Goal: Complete application form: Complete application form

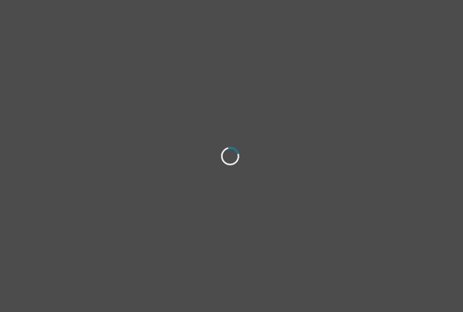
select select "[DEMOGRAPHIC_DATA]"
select select "he/him"
select select "Partnered"
select select "High school"
select select "Friend"
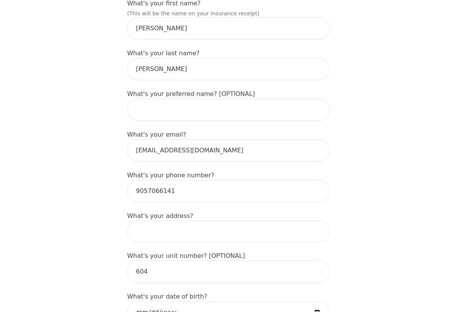
scroll to position [154, 0]
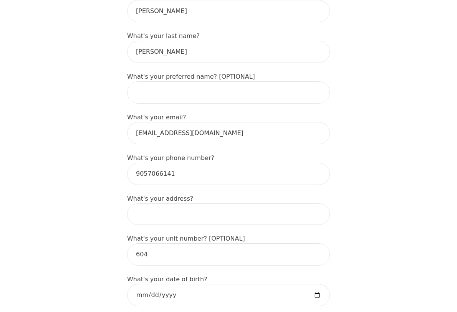
click at [179, 204] on input at bounding box center [228, 215] width 203 height 22
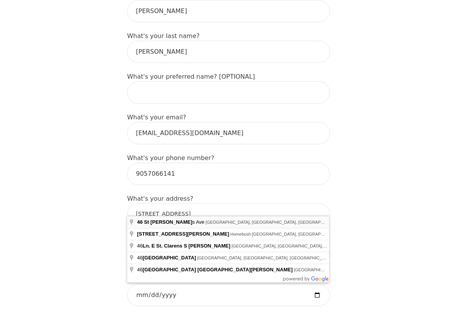
type input "46 St Clarens Ave, Toronto, ON M6K 2S5, Canada"
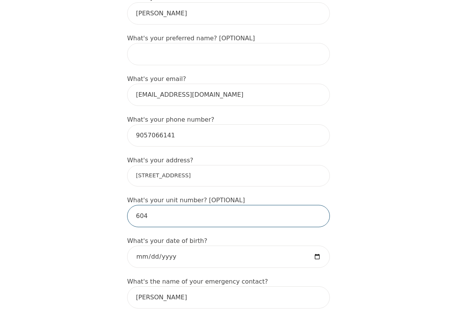
drag, startPoint x: 156, startPoint y: 206, endPoint x: 129, endPoint y: 209, distance: 27.1
click at [130, 209] on input "604" at bounding box center [228, 216] width 203 height 22
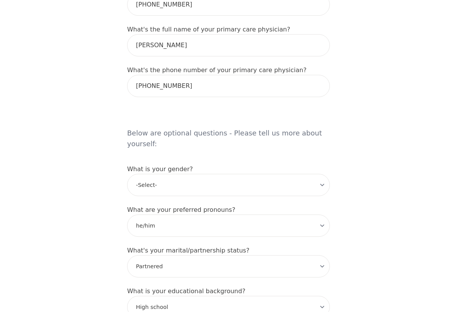
scroll to position [538, 0]
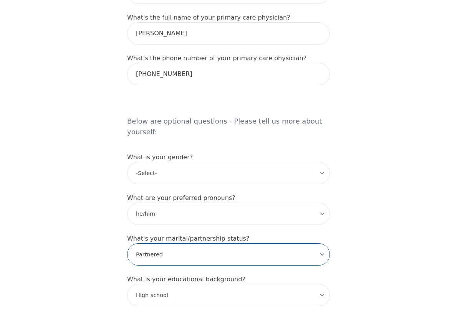
click at [181, 244] on select "-Select- Single Partnered Married Common Law Widowed Separated Divorced" at bounding box center [228, 255] width 203 height 22
select select "Single"
click at [127, 244] on select "-Select- Single Partnered Married Common Law Widowed Separated Divorced" at bounding box center [228, 255] width 203 height 22
click at [91, 211] on div "Intake Assessment for Nathan Kretschmann Part 1 of 2: Tell Us About Yourself Pl…" at bounding box center [228, 93] width 457 height 1201
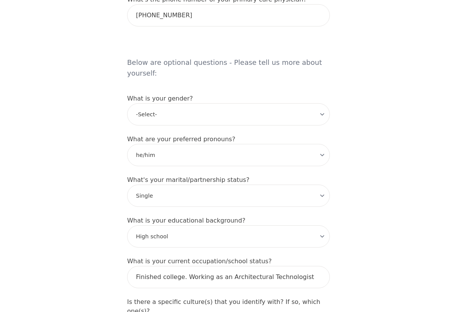
scroll to position [615, 0]
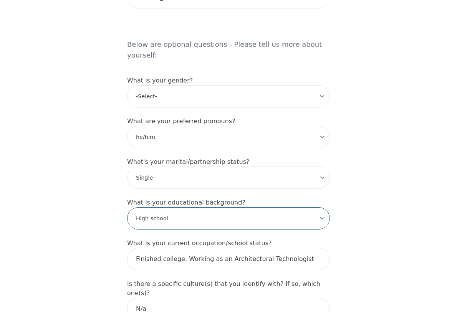
click at [179, 208] on select "-Select- Less than high school High school Associate degree Bachelor degree Mas…" at bounding box center [228, 219] width 203 height 22
click at [67, 183] on div "Intake Assessment for Nathan Kretschmann Part 1 of 2: Tell Us About Yourself Pl…" at bounding box center [228, 16] width 457 height 1201
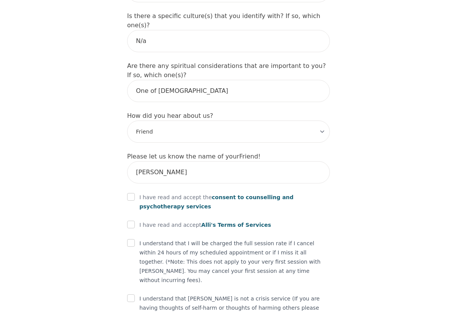
scroll to position [884, 0]
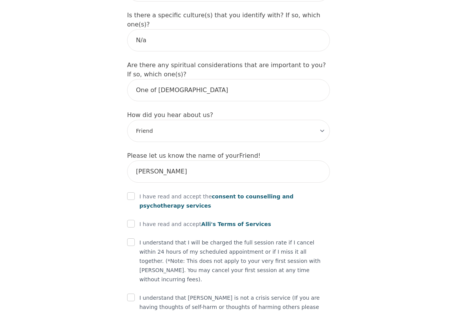
click at [130, 193] on input "checkbox" at bounding box center [131, 197] width 8 height 8
checkbox input "true"
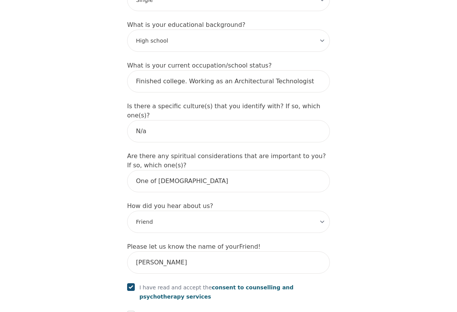
scroll to position [769, 0]
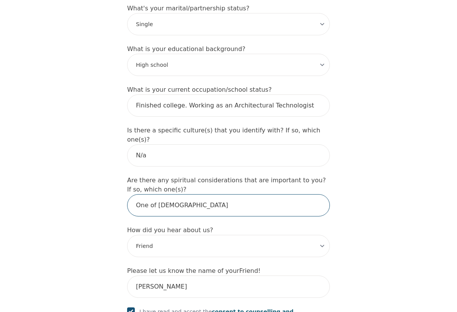
drag, startPoint x: 224, startPoint y: 176, endPoint x: 120, endPoint y: 190, distance: 104.7
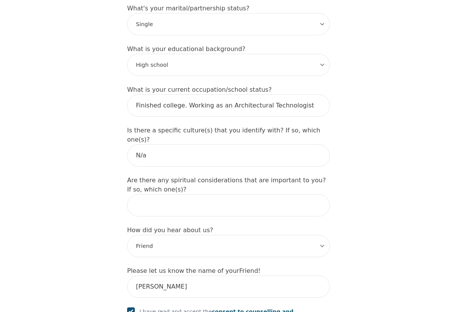
click at [155, 194] on input "text" at bounding box center [228, 205] width 203 height 22
type input "N/A"
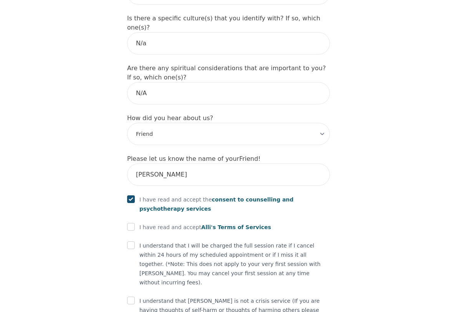
scroll to position [884, 0]
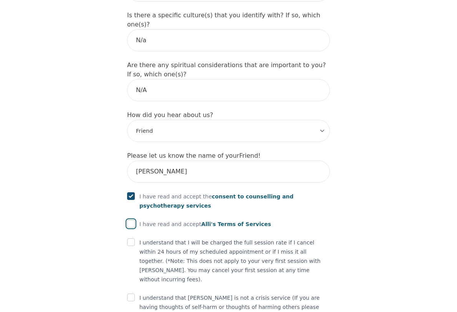
click at [131, 220] on input "checkbox" at bounding box center [131, 224] width 8 height 8
checkbox input "true"
click at [134, 239] on input "checkbox" at bounding box center [131, 243] width 8 height 8
checkbox input "true"
click at [134, 294] on input "checkbox" at bounding box center [131, 298] width 8 height 8
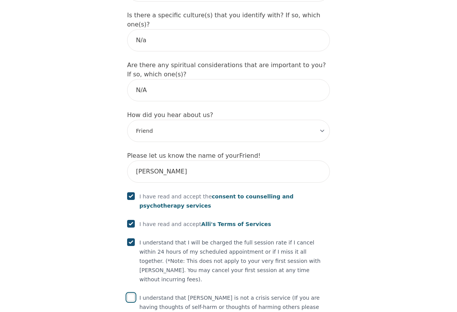
checkbox input "true"
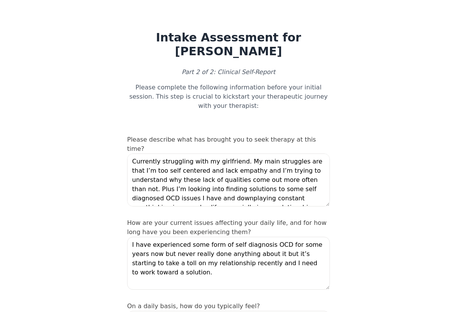
scroll to position [9, 0]
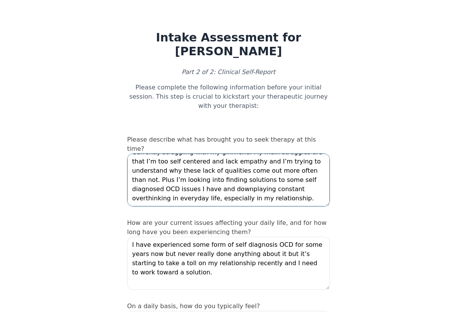
drag, startPoint x: 221, startPoint y: 186, endPoint x: 102, endPoint y: 144, distance: 125.9
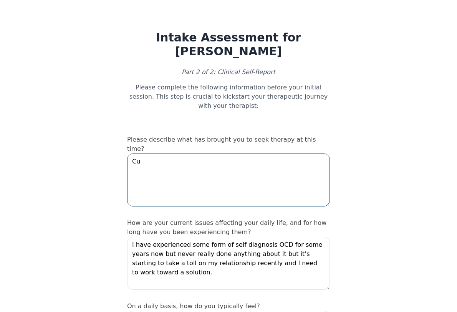
type textarea "C"
type textarea "g"
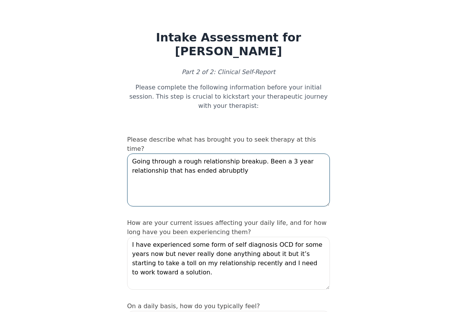
click at [222, 154] on textarea "Going through a rough relationship breakup. Been a 3 year relationship that has…" at bounding box center [228, 180] width 203 height 53
click at [184, 154] on textarea "Going through a rough relationship breakup. Been a 3 year relationship that has…" at bounding box center [228, 180] width 203 height 53
click at [276, 154] on textarea "Going through a rough relationship breakup. Been a 3 year relationship that had…" at bounding box center [228, 180] width 203 height 53
click at [189, 154] on textarea "Going through a rough relationship breakup. Been a 3 year relationship that had…" at bounding box center [228, 180] width 203 height 53
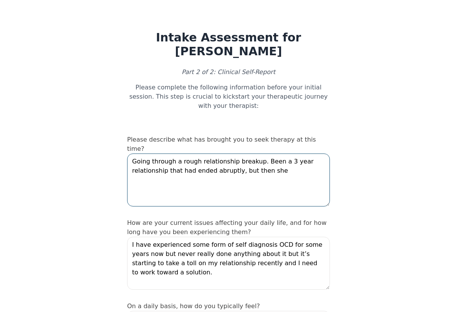
click at [277, 154] on textarea "Going through a rough relationship breakup. Been a 3 year relationship that had…" at bounding box center [228, 180] width 203 height 53
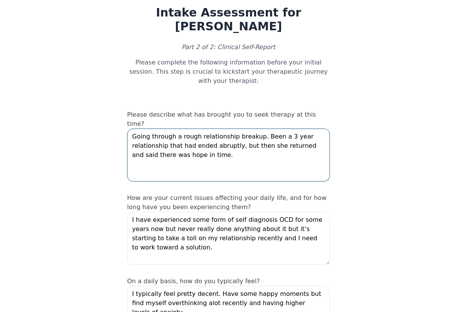
scroll to position [38, 0]
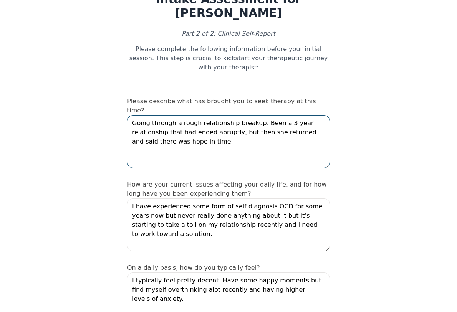
type textarea "Going through a rough relationship breakup. Been a 3 year relationship that had…"
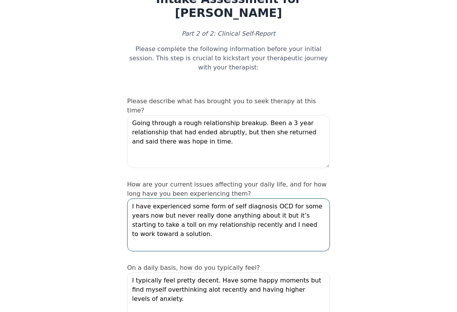
click at [228, 211] on textarea "I have experienced some form of self diagnosis OCD for some years now but never…" at bounding box center [228, 225] width 203 height 53
drag, startPoint x: 320, startPoint y: 205, endPoint x: 52, endPoint y: 184, distance: 268.7
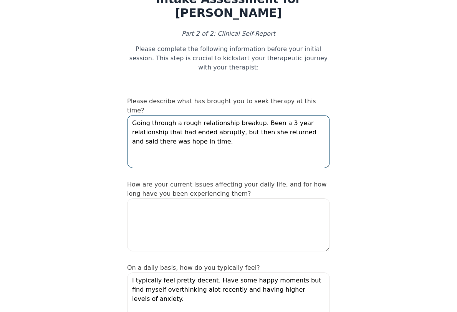
click at [236, 121] on textarea "Going through a rough relationship breakup. Been a 3 year relationship that had…" at bounding box center [228, 141] width 203 height 53
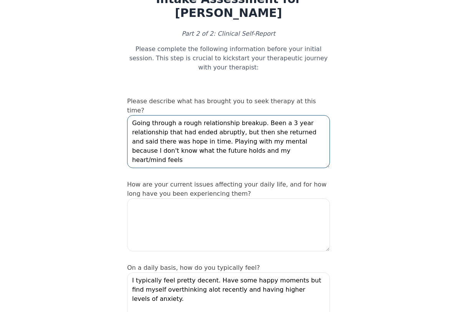
click at [194, 126] on textarea "Going through a rough relationship breakup. Been a 3 year relationship that had…" at bounding box center [228, 141] width 203 height 53
drag, startPoint x: 200, startPoint y: 124, endPoint x: 205, endPoint y: 132, distance: 9.8
click at [200, 125] on textarea "Going through a rough relationship breakup. Been a 3 year relationship that had…" at bounding box center [228, 141] width 203 height 53
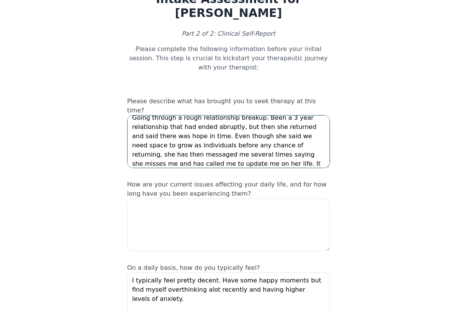
scroll to position [15, 0]
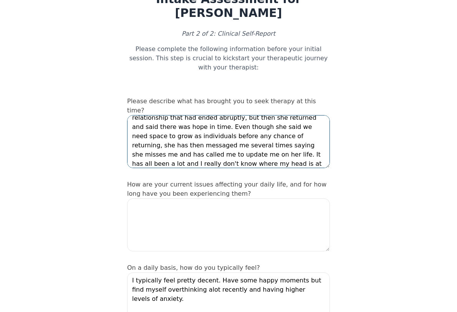
type textarea "Going through a rough relationship breakup. Been a 3 year relationship that had…"
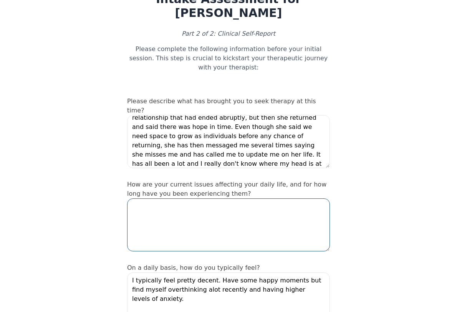
click at [183, 201] on textarea at bounding box center [228, 225] width 203 height 53
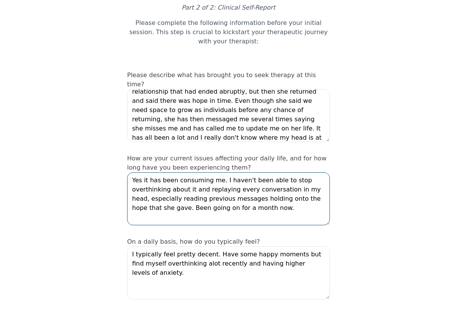
scroll to position [77, 0]
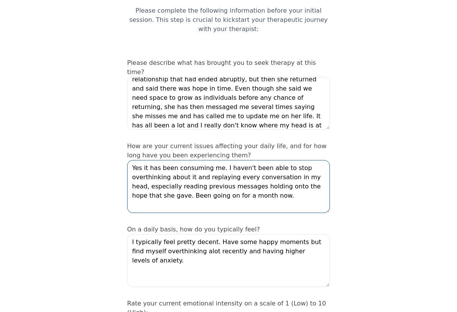
type textarea "Yes it has been consuming me. I haven't been able to stop overthinking about it…"
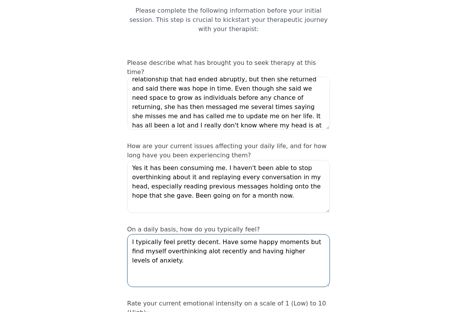
click at [168, 250] on textarea "I typically feel pretty decent. Have some happy moments but find myself overthi…" at bounding box center [228, 260] width 203 height 53
drag, startPoint x: 281, startPoint y: 244, endPoint x: 98, endPoint y: 226, distance: 183.4
click at [231, 261] on textarea "I typically feel pretty decent. Have some happy moments but find myself overthi…" at bounding box center [228, 260] width 203 height 53
click at [236, 234] on textarea "I typically feel pretty decent. Have some happy moments but find myself overthi…" at bounding box center [228, 260] width 203 height 53
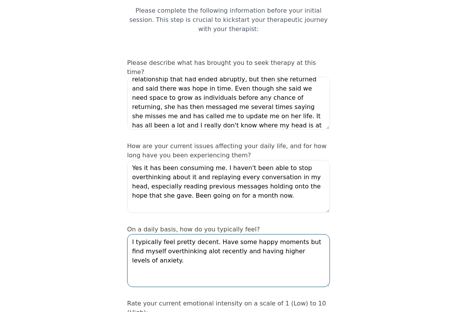
click at [236, 234] on textarea "I typically feel pretty decent. Have some happy moments but find myself overthi…" at bounding box center [228, 260] width 203 height 53
click at [246, 234] on textarea "I typically feel pretty decent. Have some happy moments but find myself overthi…" at bounding box center [228, 260] width 203 height 53
drag, startPoint x: 316, startPoint y: 233, endPoint x: 319, endPoint y: 238, distance: 5.5
click at [317, 234] on textarea "I typically feel pretty decent. Have some happy moments but find myself overthi…" at bounding box center [228, 260] width 203 height 53
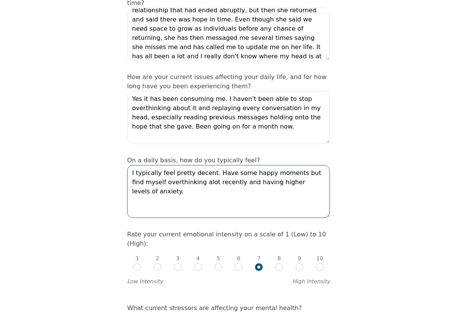
scroll to position [154, 0]
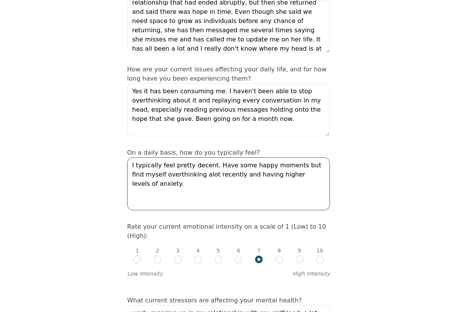
click at [180, 158] on textarea "I typically feel pretty decent. Have some happy moments but find myself overthi…" at bounding box center [228, 184] width 203 height 53
type textarea "I typically feel meh...... Have some happy moments but find myself overthinking…"
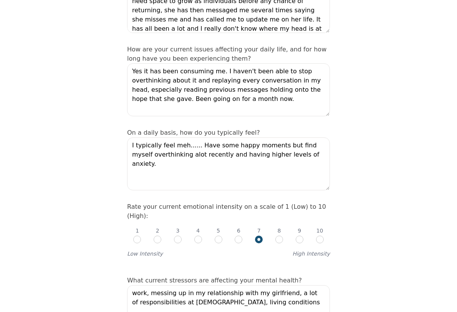
scroll to position [192, 0]
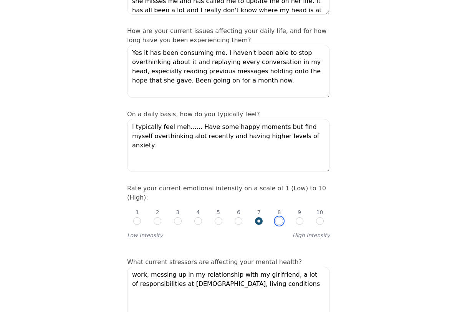
click at [278, 218] on input "radio" at bounding box center [280, 222] width 8 height 8
radio input "true"
radio input "false"
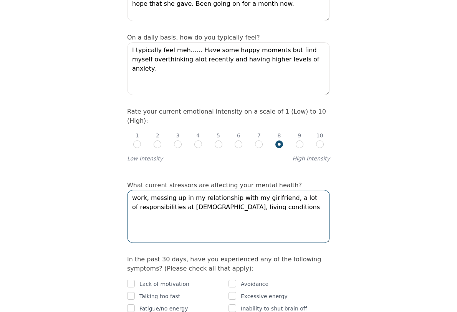
drag, startPoint x: 261, startPoint y: 179, endPoint x: 115, endPoint y: 169, distance: 146.8
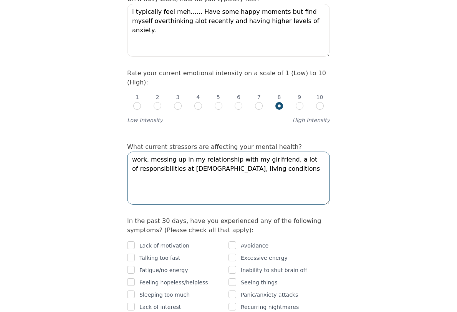
type textarea "L"
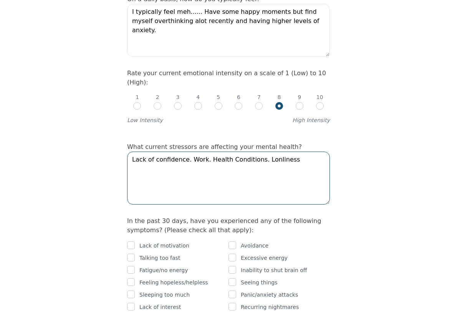
click at [267, 152] on textarea "Lack of confidence. Work. Health Conditions. Lonliness" at bounding box center [228, 178] width 203 height 53
type textarea "Lack of confidence. Work. Health Conditions. Loneliness due to relationship bre…"
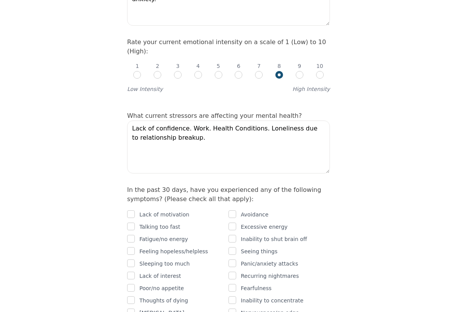
scroll to position [384, 0]
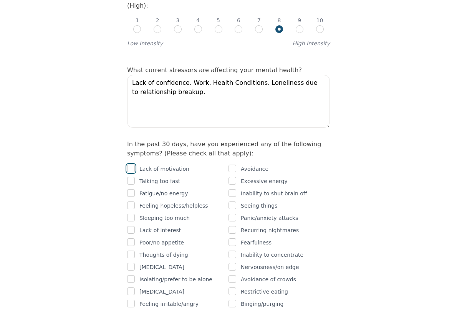
click at [129, 165] on input "checkbox" at bounding box center [131, 169] width 8 height 8
checkbox input "true"
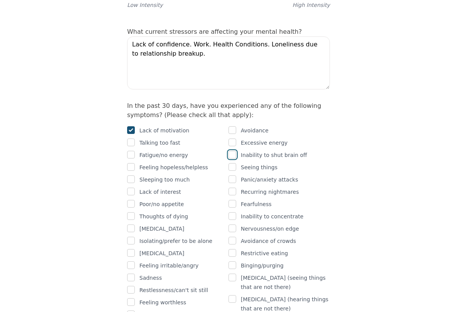
click at [234, 151] on input "checkbox" at bounding box center [233, 155] width 8 height 8
checkbox input "true"
click at [131, 200] on input "checkbox" at bounding box center [131, 204] width 8 height 8
checkbox input "true"
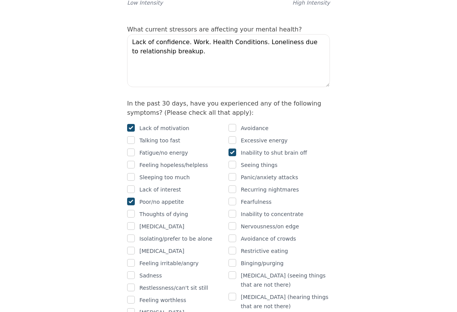
scroll to position [461, 0]
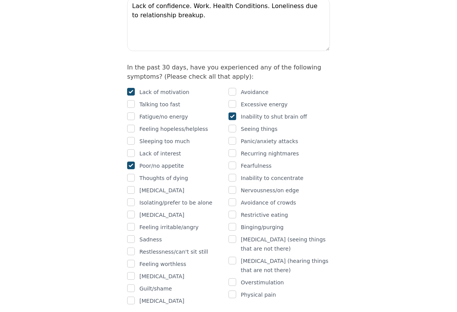
click at [234, 174] on div at bounding box center [233, 178] width 8 height 9
click at [233, 174] on input "checkbox" at bounding box center [233, 178] width 8 height 8
checkbox input "true"
click at [234, 186] on input "checkbox" at bounding box center [233, 190] width 8 height 8
checkbox input "true"
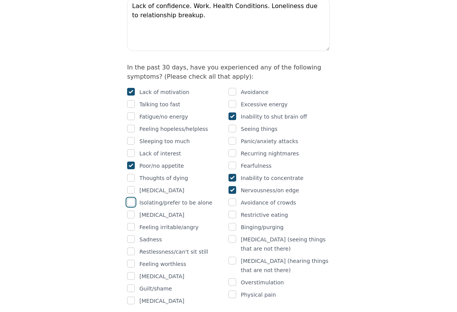
click at [135, 199] on input "checkbox" at bounding box center [131, 203] width 8 height 8
checkbox input "true"
click at [134, 236] on input "checkbox" at bounding box center [131, 240] width 8 height 8
checkbox input "true"
click at [132, 260] on div at bounding box center [131, 264] width 8 height 9
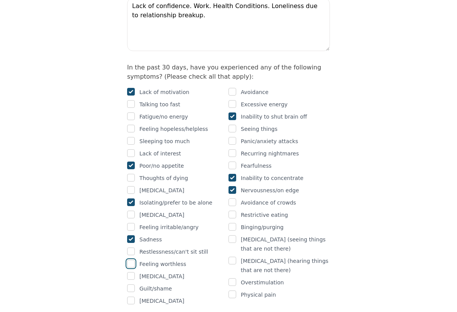
click at [131, 260] on input "checkbox" at bounding box center [131, 264] width 8 height 8
checkbox input "true"
click at [92, 237] on div "Intake Assessment for Nathan Kretschmann Part 2 of 2: Clinical Self-Report Plea…" at bounding box center [228, 287] width 457 height 1434
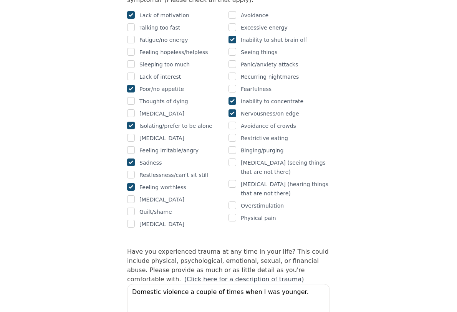
scroll to position [577, 0]
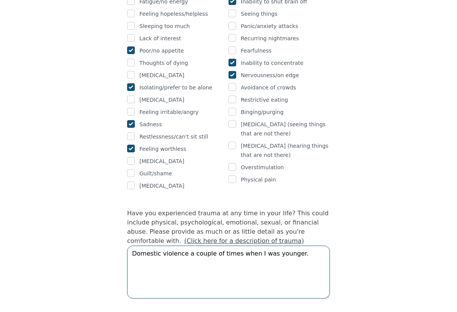
drag, startPoint x: 292, startPoint y: 226, endPoint x: 308, endPoint y: 219, distance: 17.7
click at [308, 246] on textarea "Domestic violence a couple of times when I was younger." at bounding box center [228, 272] width 203 height 53
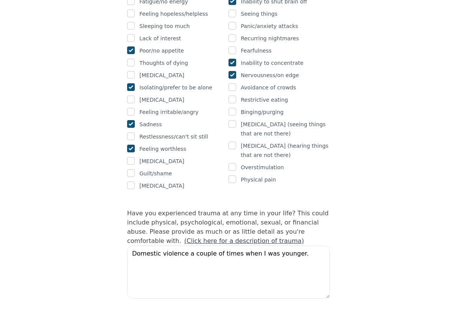
click at [351, 221] on div "Intake Assessment for Nathan Kretschmann Part 2 of 2: Clinical Self-Report Plea…" at bounding box center [228, 171] width 457 height 1434
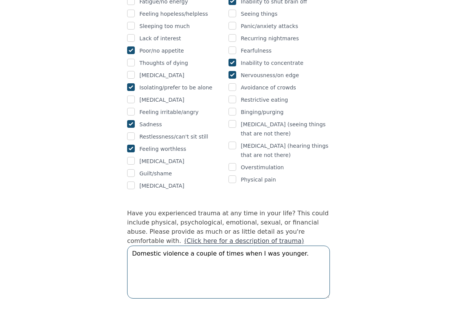
click at [313, 246] on textarea "Domestic violence a couple of times when I was younger." at bounding box center [228, 272] width 203 height 53
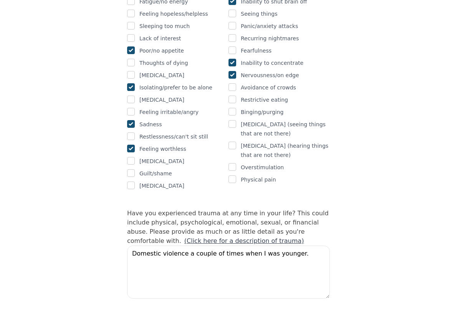
click at [304, 238] on link "(Click here for a description of trauma)" at bounding box center [244, 241] width 120 height 7
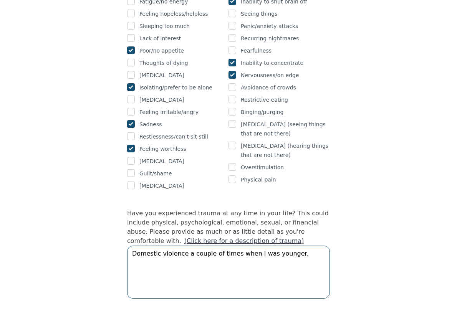
click at [271, 246] on textarea "Domestic violence a couple of times when I was younger." at bounding box center [228, 272] width 203 height 53
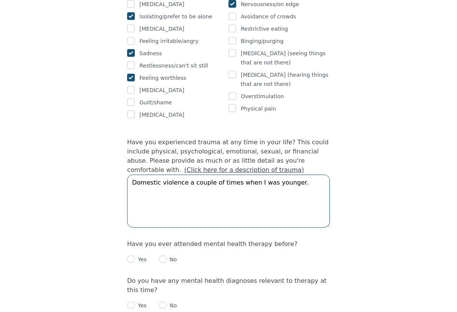
scroll to position [653, 0]
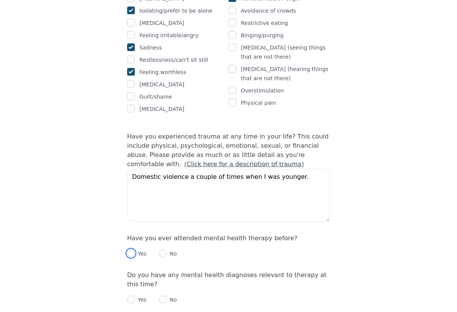
click at [131, 250] on input "radio" at bounding box center [131, 254] width 8 height 8
radio input "true"
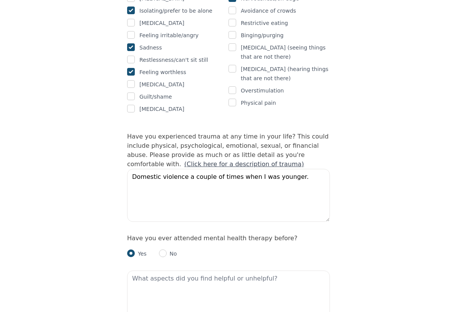
click at [93, 231] on div "Intake Assessment for Nathan Kretschmann Part 2 of 2: Clinical Self-Report Plea…" at bounding box center [228, 126] width 457 height 1499
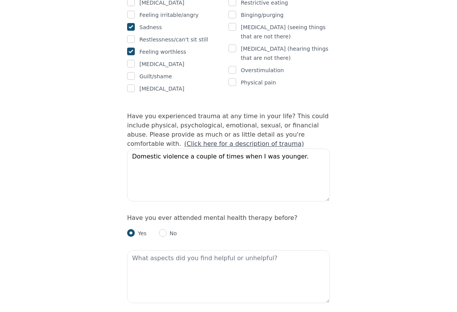
scroll to position [692, 0]
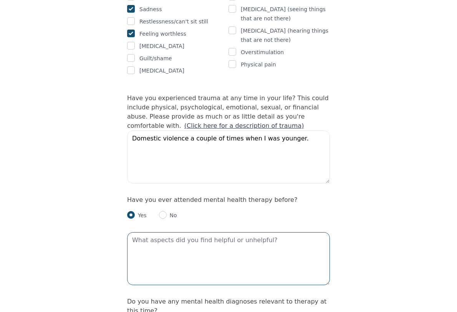
click at [163, 233] on textarea at bounding box center [228, 259] width 203 height 53
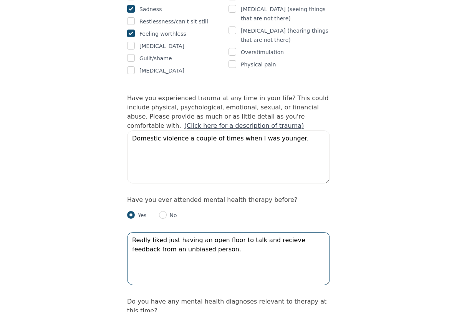
click at [271, 233] on textarea "Really liked just having an open floor to talk and recieve feedback from an unb…" at bounding box center [228, 259] width 203 height 53
type textarea "Really liked just having an open floor to talk and receive feedback from an unb…"
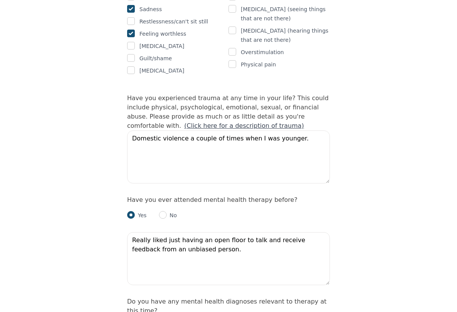
click at [86, 224] on div "Intake Assessment for Nathan Kretschmann Part 2 of 2: Clinical Self-Report Plea…" at bounding box center [228, 88] width 457 height 1499
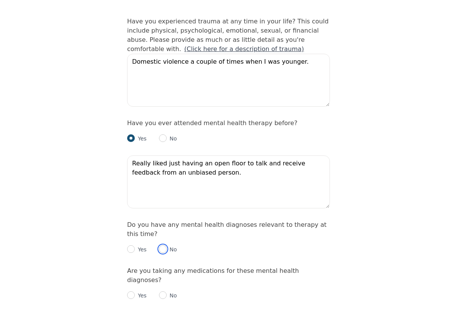
click at [161, 246] on input "radio" at bounding box center [163, 250] width 8 height 8
radio input "true"
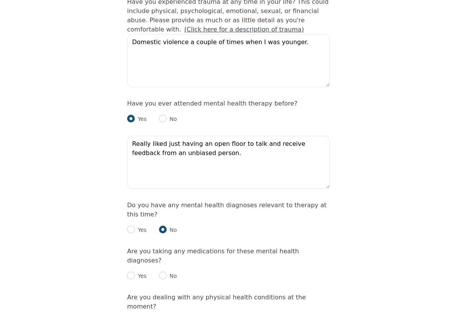
scroll to position [807, 0]
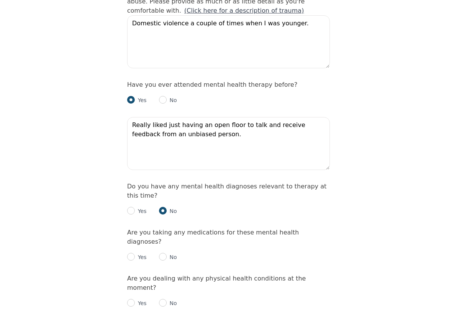
click at [161, 253] on input "radio" at bounding box center [163, 257] width 8 height 8
radio input "true"
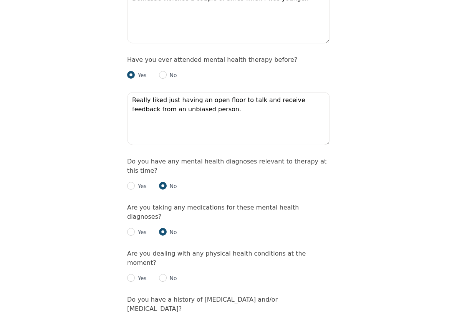
scroll to position [846, 0]
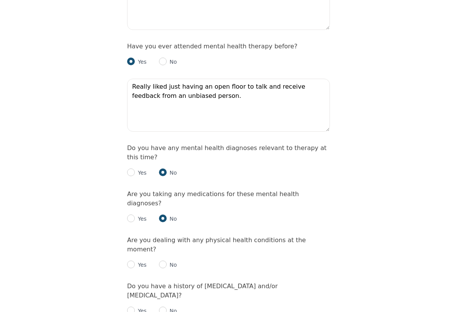
click at [162, 254] on div "Yes No" at bounding box center [228, 261] width 203 height 15
click at [160, 261] on input "radio" at bounding box center [163, 265] width 8 height 8
radio input "true"
click at [163, 307] on input "radio" at bounding box center [163, 311] width 8 height 8
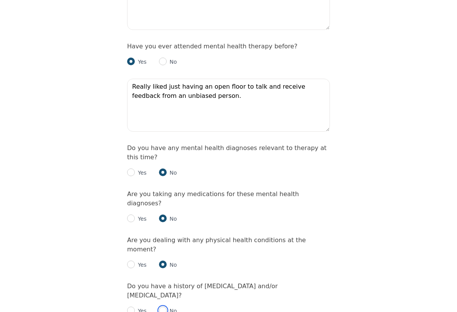
radio input "true"
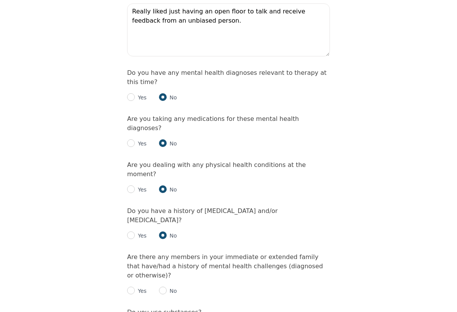
scroll to position [922, 0]
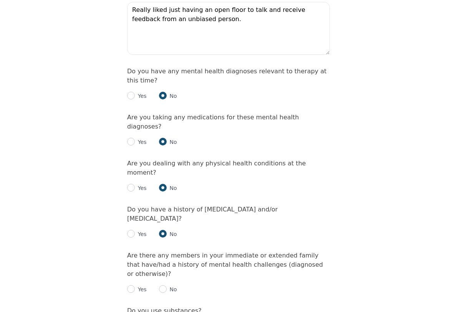
click at [163, 286] on input "radio" at bounding box center [163, 290] width 8 height 8
radio input "true"
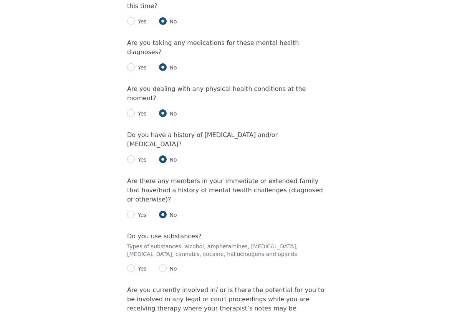
scroll to position [999, 0]
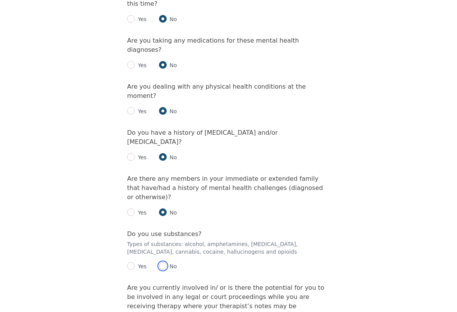
click at [164, 263] on input "radio" at bounding box center [163, 267] width 8 height 8
radio input "true"
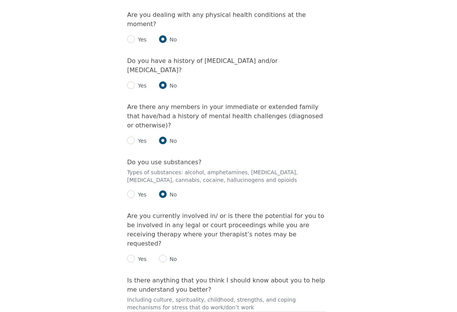
scroll to position [1076, 0]
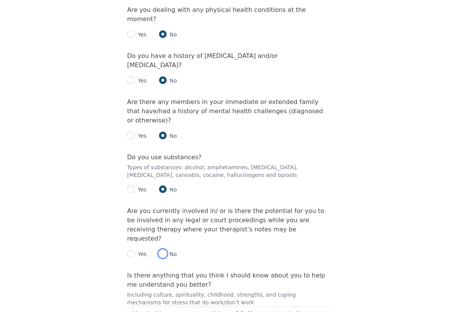
click at [162, 250] on input "radio" at bounding box center [163, 254] width 8 height 8
radio input "true"
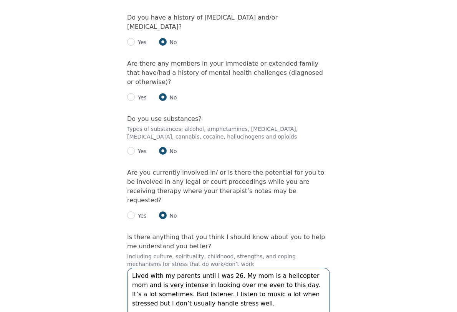
drag, startPoint x: 189, startPoint y: 215, endPoint x: 128, endPoint y: 193, distance: 64.9
click at [128, 268] on textarea "Lived with my parents until I was 26. My mom is a helicopter mom and is very in…" at bounding box center [228, 294] width 203 height 53
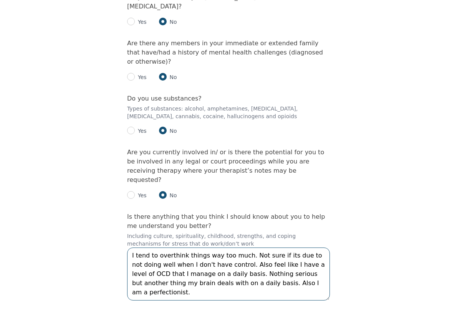
scroll to position [1153, 0]
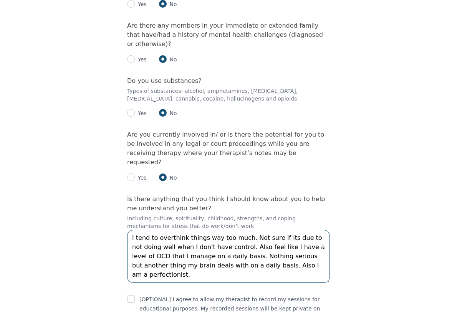
type textarea "I tend to overthink things way too much. Not sure if its due to not doing well …"
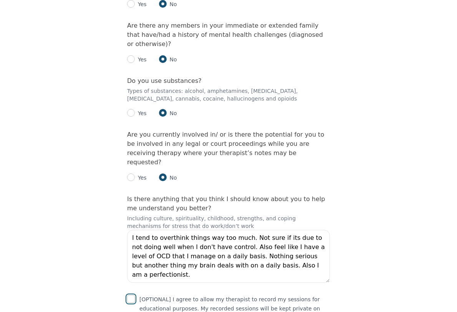
click at [134, 296] on input "checkbox" at bounding box center [131, 300] width 8 height 8
checkbox input "true"
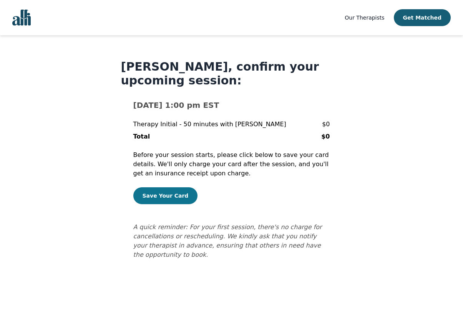
click at [162, 198] on button "Save Your Card" at bounding box center [165, 196] width 65 height 17
